Goal: Navigation & Orientation: Find specific page/section

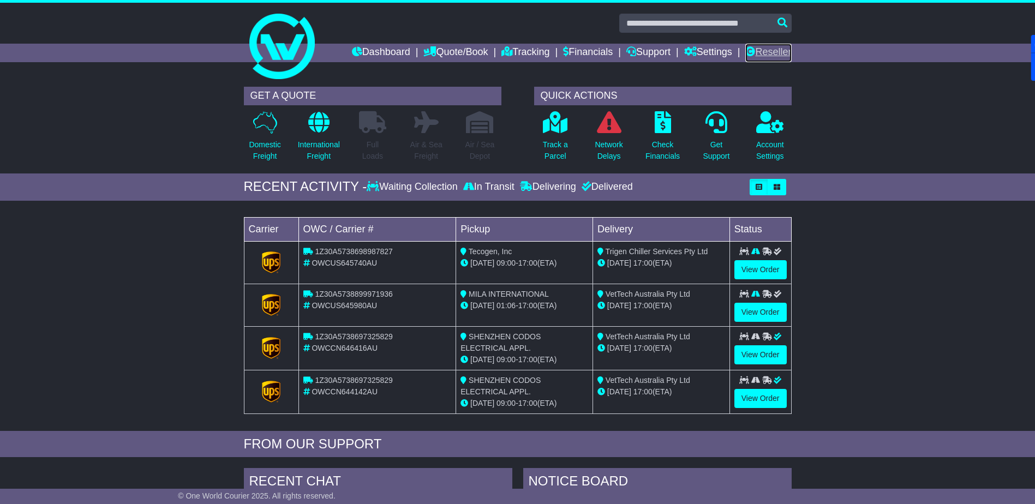
click at [772, 48] on link "Reseller" at bounding box center [768, 53] width 46 height 19
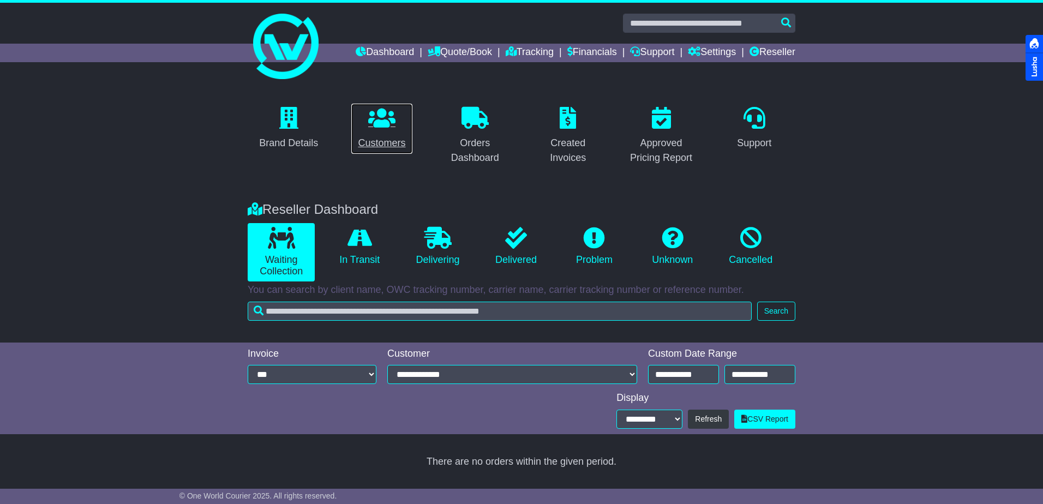
click at [380, 133] on link "Customers" at bounding box center [382, 128] width 62 height 51
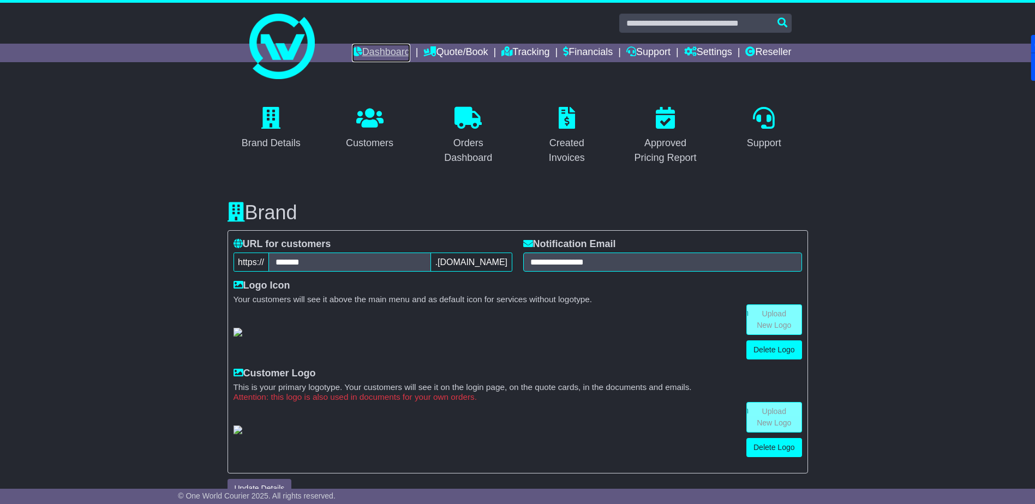
click at [368, 54] on link "Dashboard" at bounding box center [381, 53] width 58 height 19
